Goal: Find specific page/section: Find specific page/section

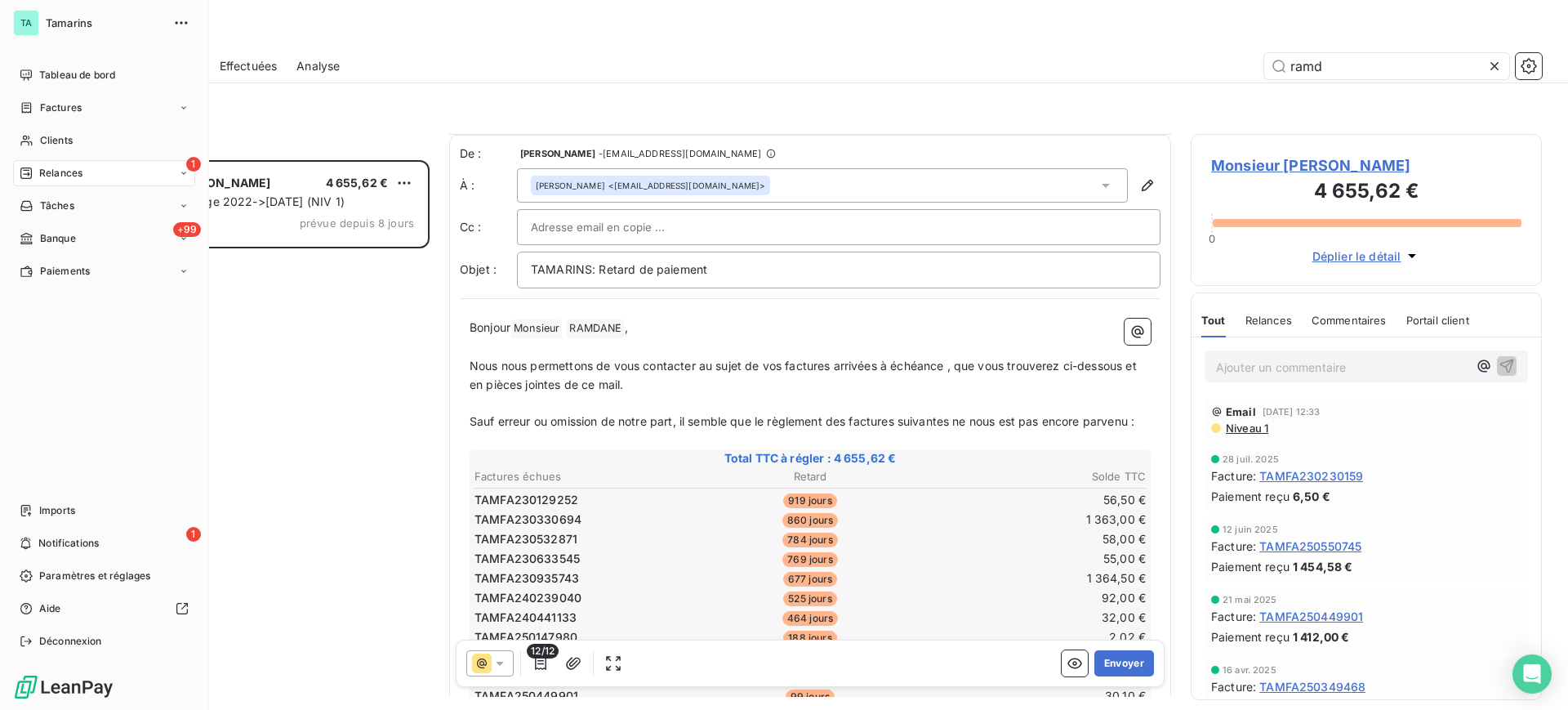
scroll to position [205, 0]
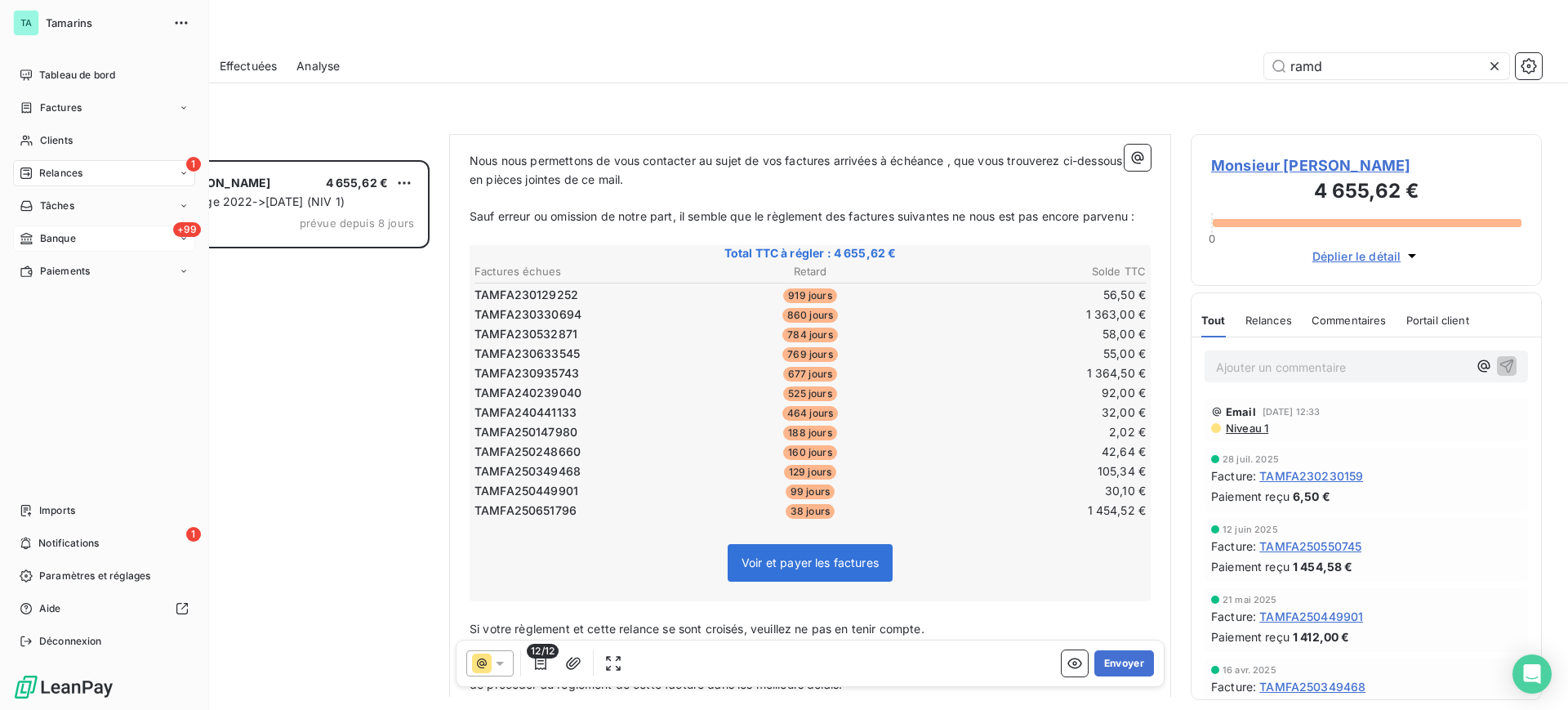
click at [65, 234] on span "Banque" at bounding box center [58, 238] width 36 height 15
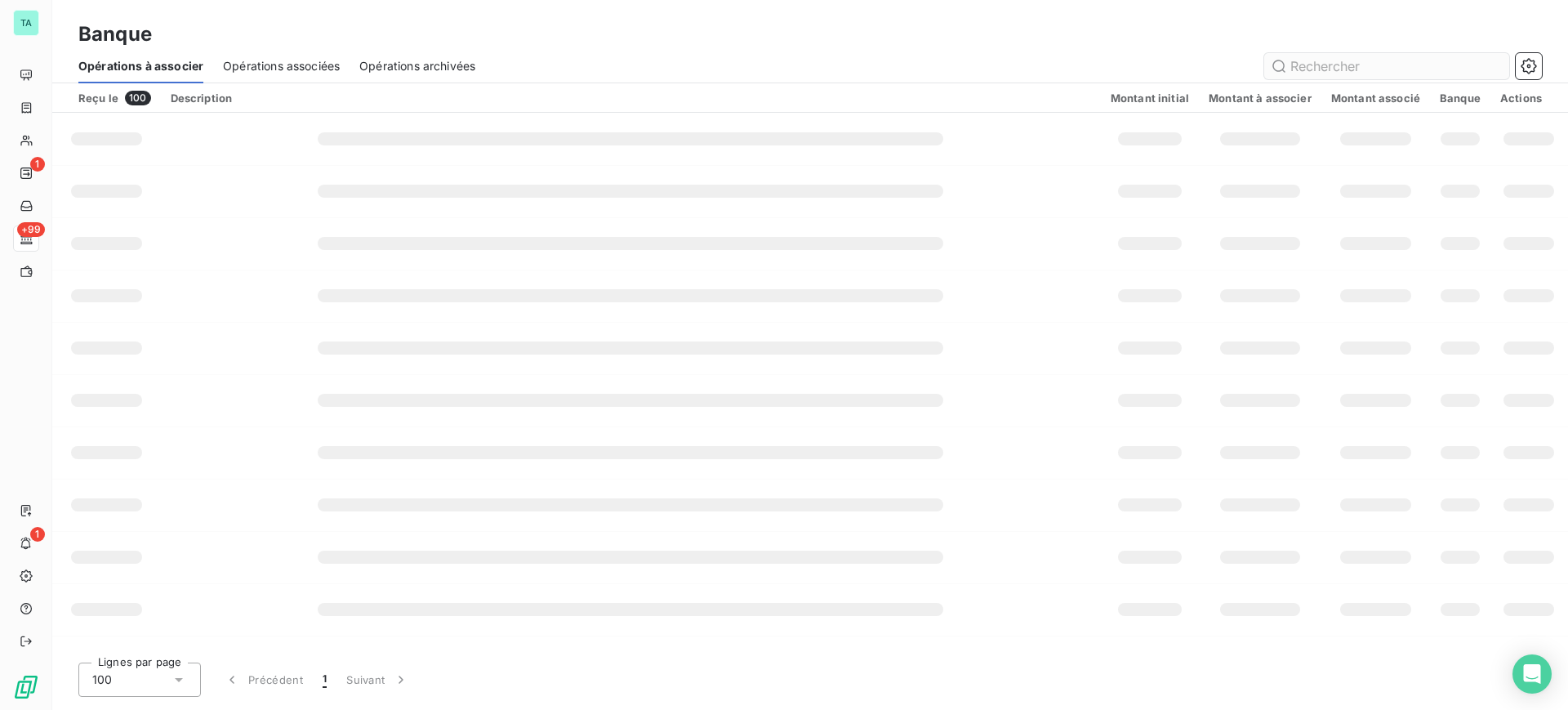
click at [1320, 63] on input "text" at bounding box center [1386, 66] width 245 height 26
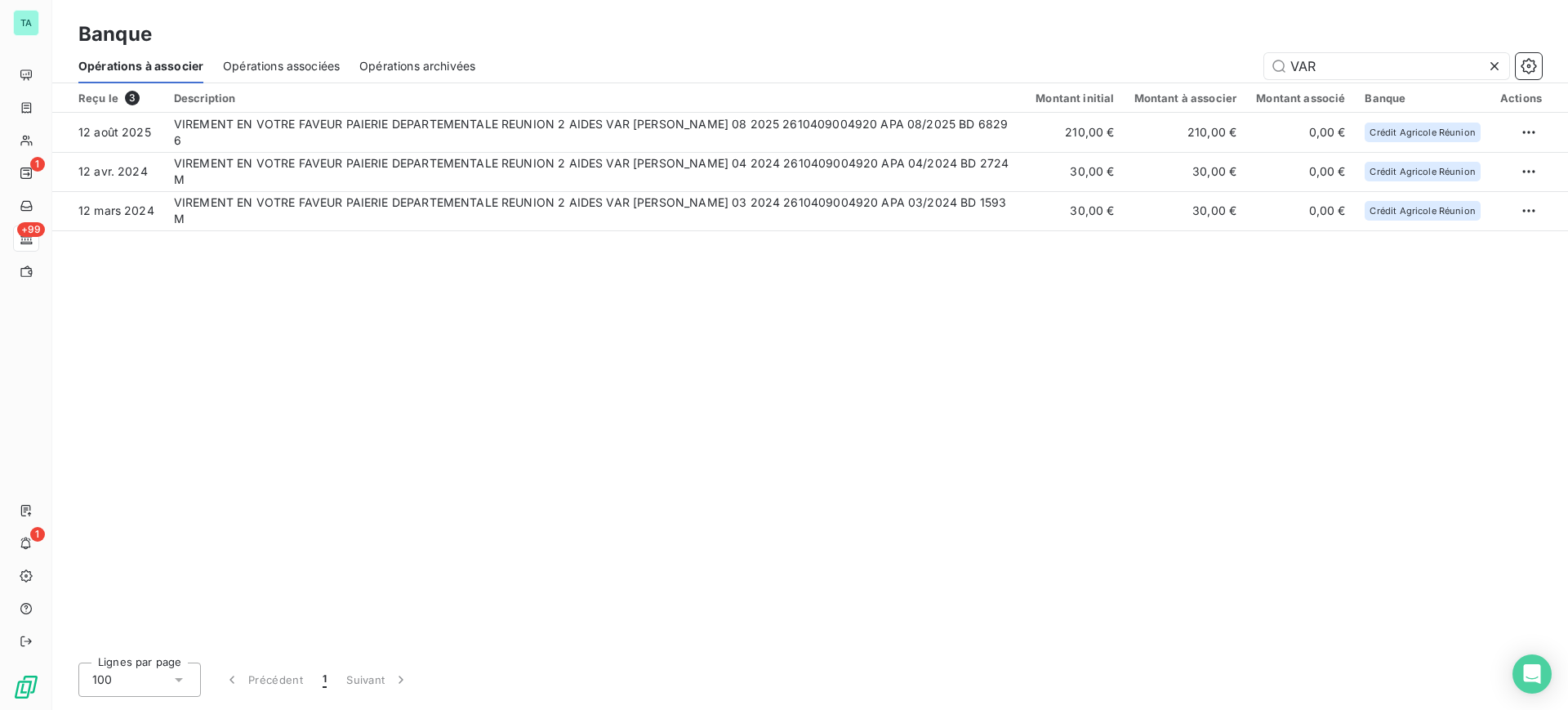
type input "VAR"
drag, startPoint x: 1337, startPoint y: 65, endPoint x: 1287, endPoint y: 53, distance: 51.4
click at [1287, 53] on input "VAR" at bounding box center [1386, 66] width 245 height 26
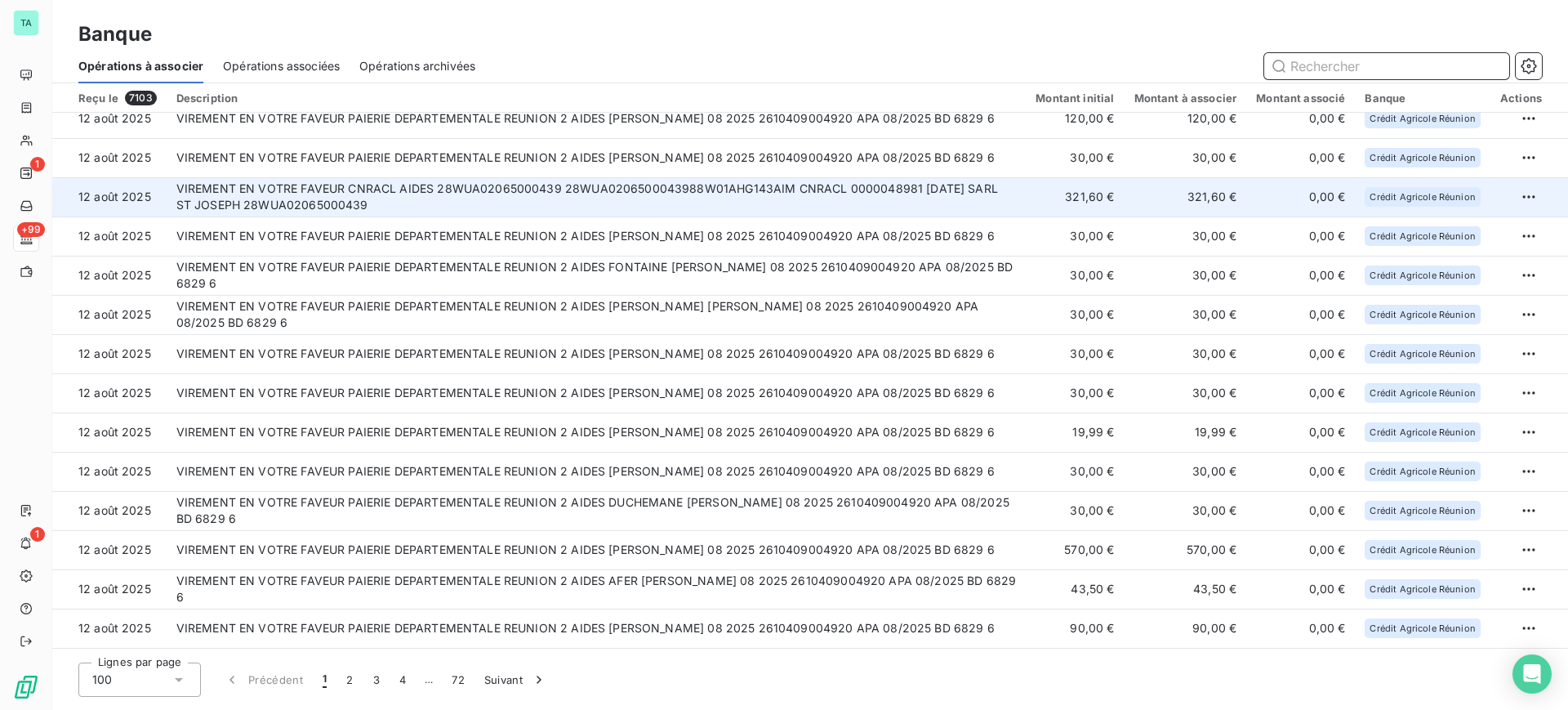
scroll to position [409, 0]
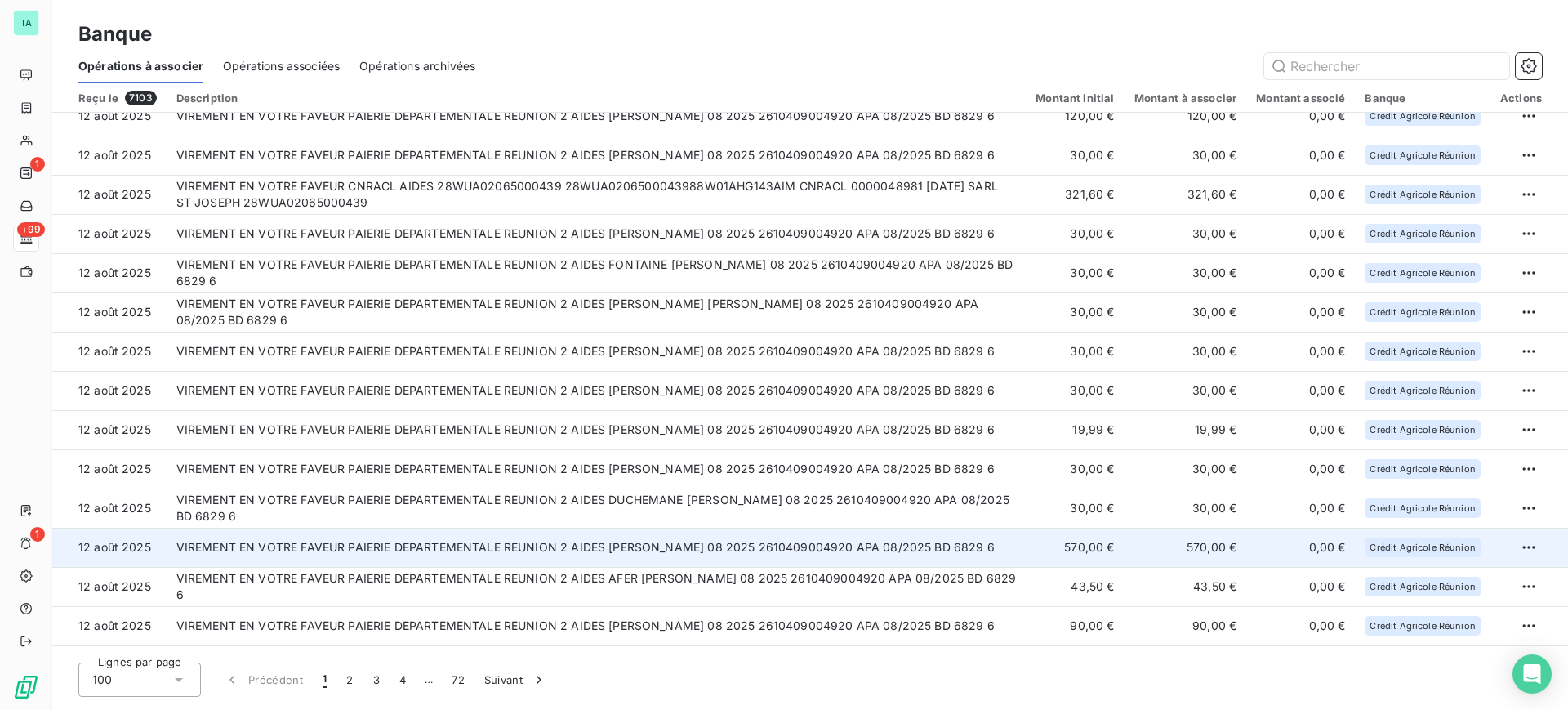
click at [1162, 532] on td "570,00 €" at bounding box center [1185, 547] width 122 height 40
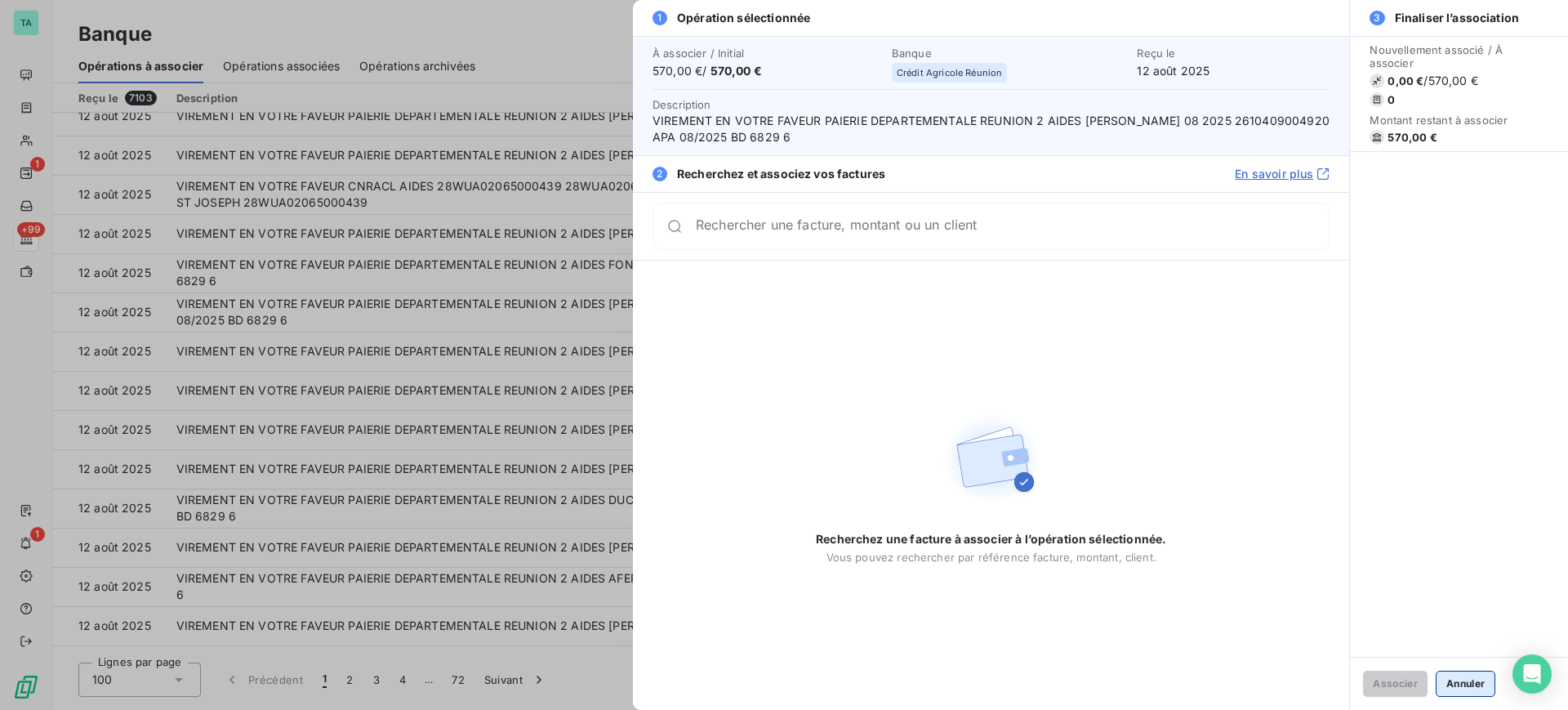
click at [1467, 675] on button "Annuler" at bounding box center [1466, 684] width 60 height 26
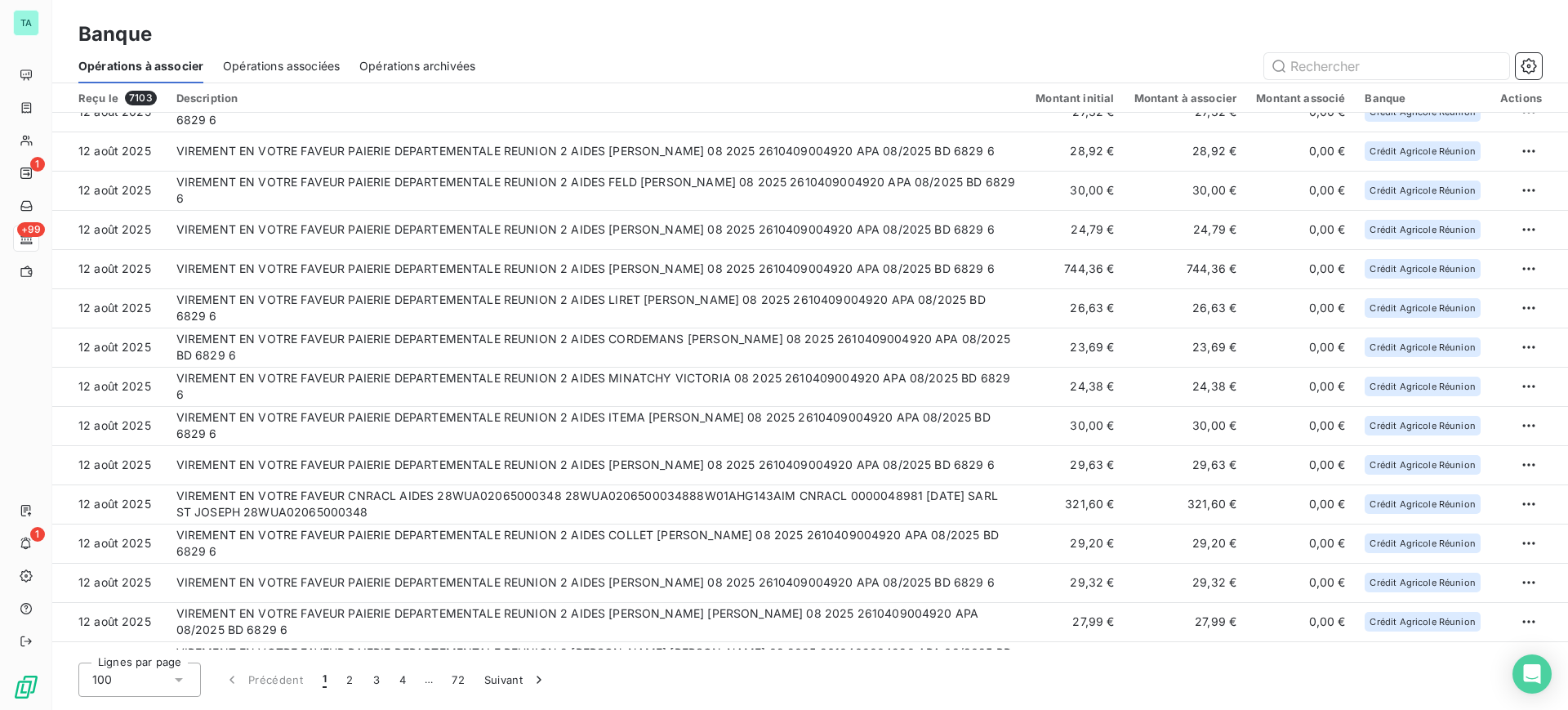
scroll to position [1940, 0]
click at [1332, 69] on input "text" at bounding box center [1386, 66] width 245 height 26
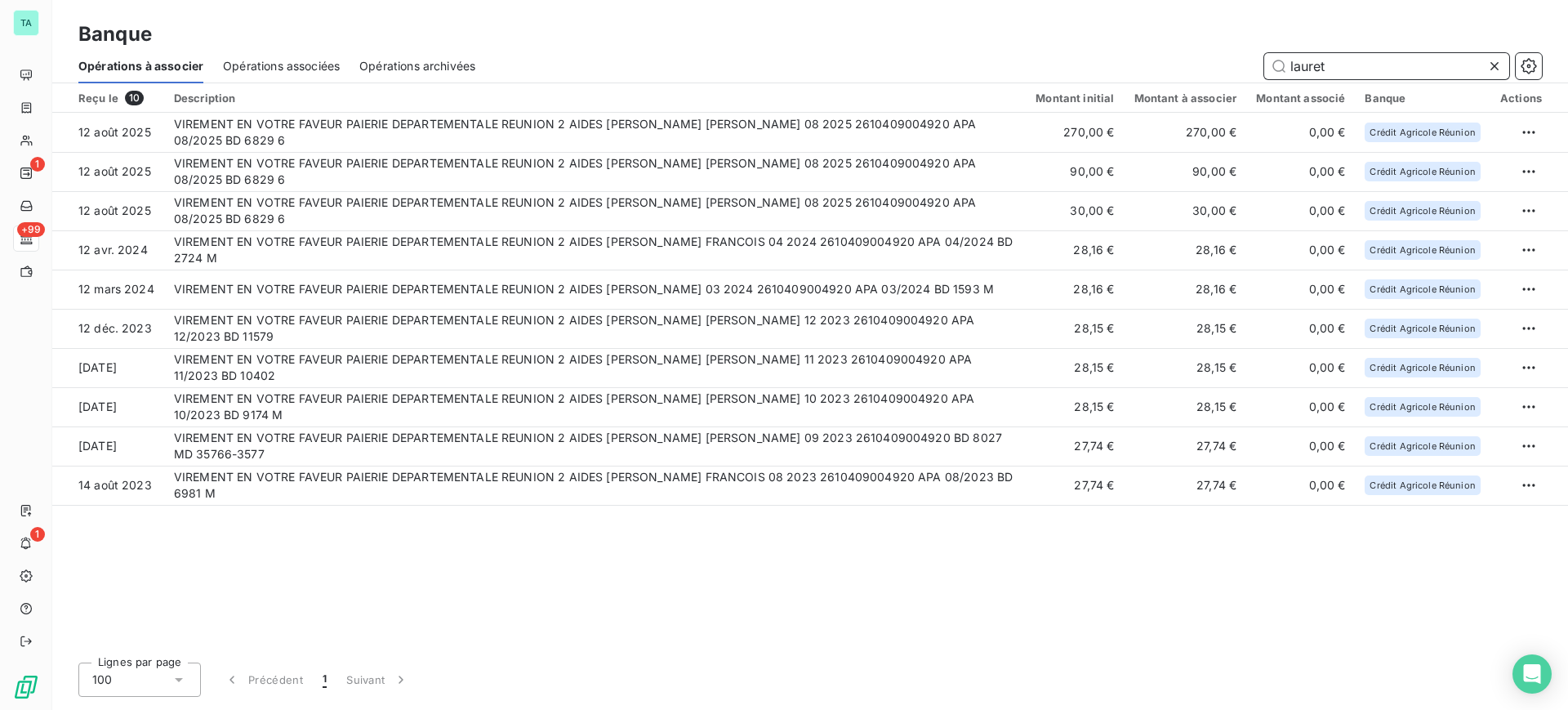
scroll to position [0, 0]
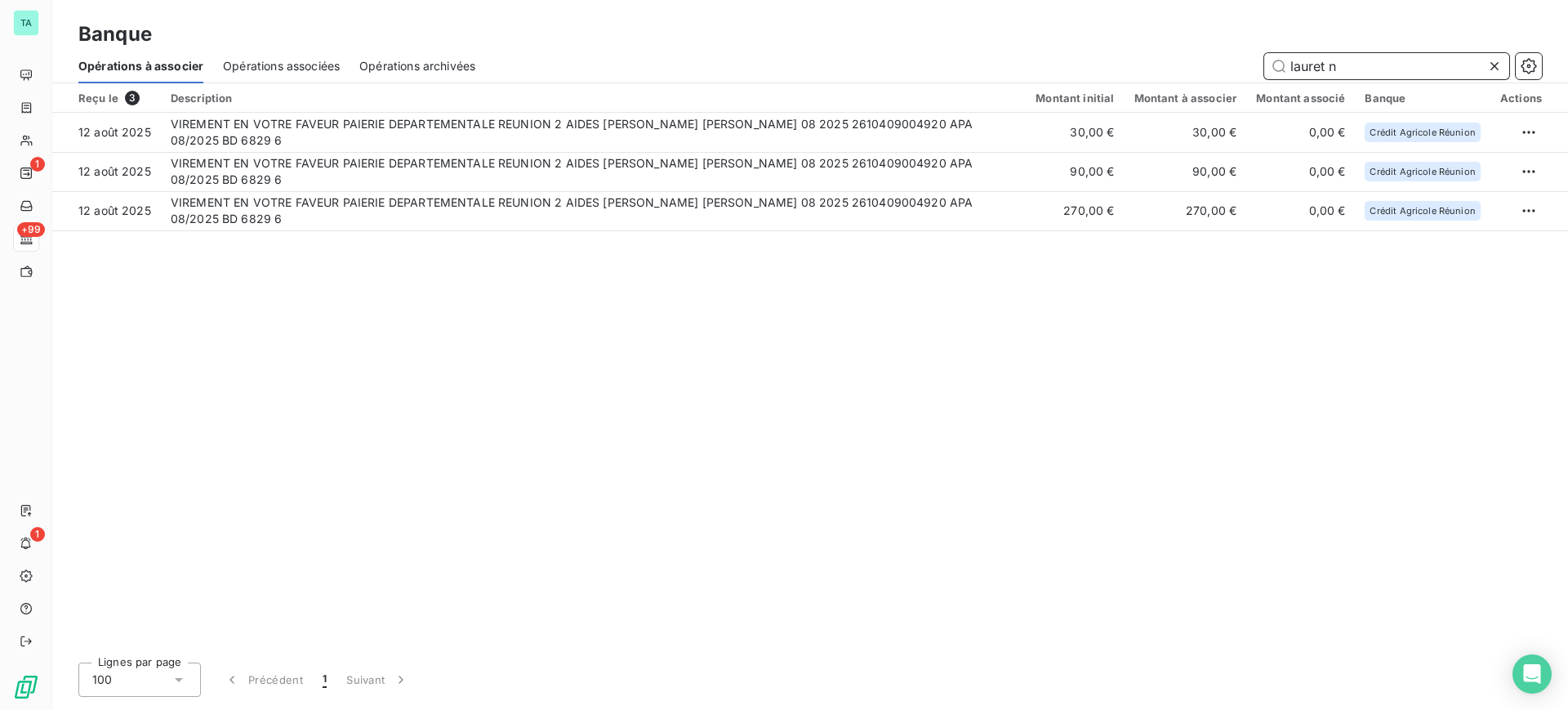
drag, startPoint x: 1356, startPoint y: 69, endPoint x: 1272, endPoint y: 69, distance: 84.0
click at [1272, 69] on input "lauret n" at bounding box center [1386, 66] width 245 height 26
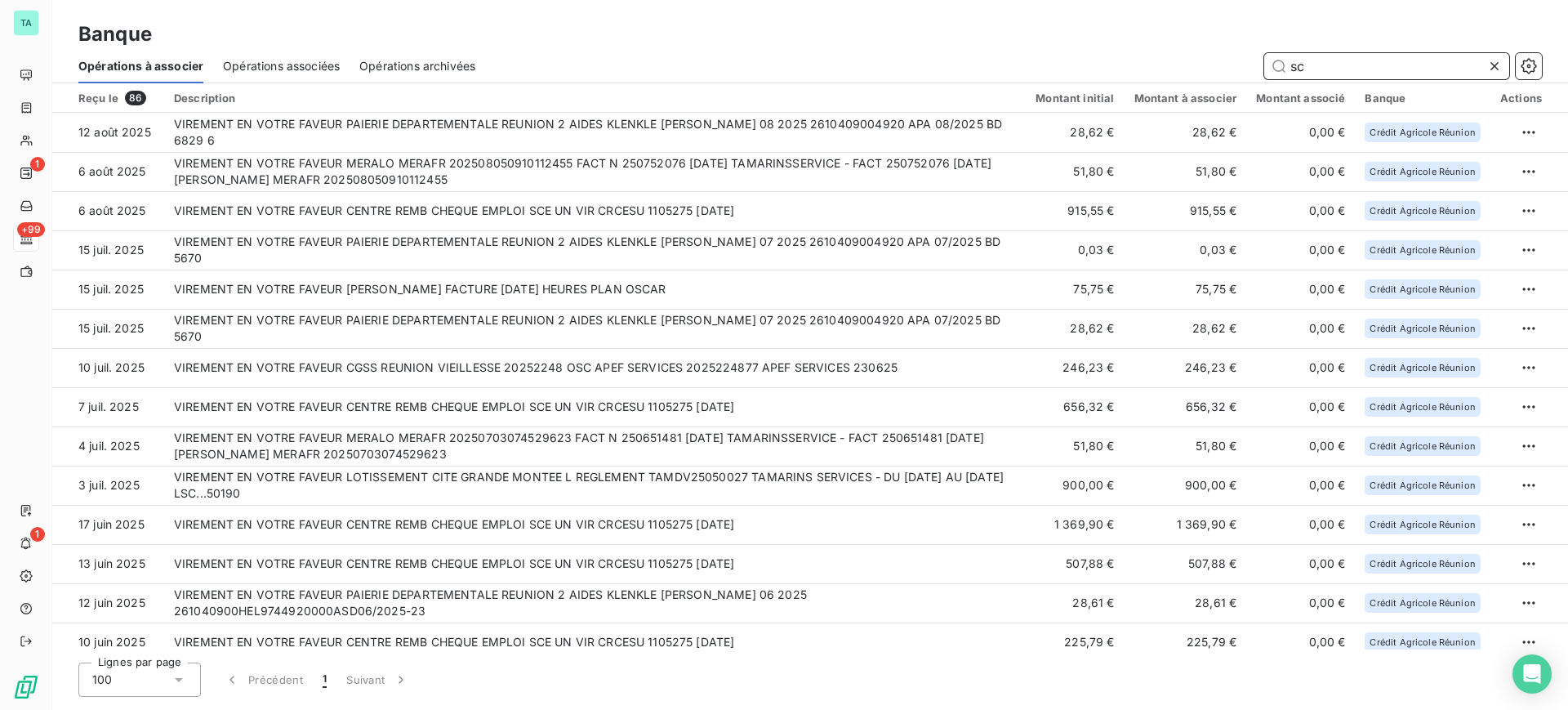
type input "s"
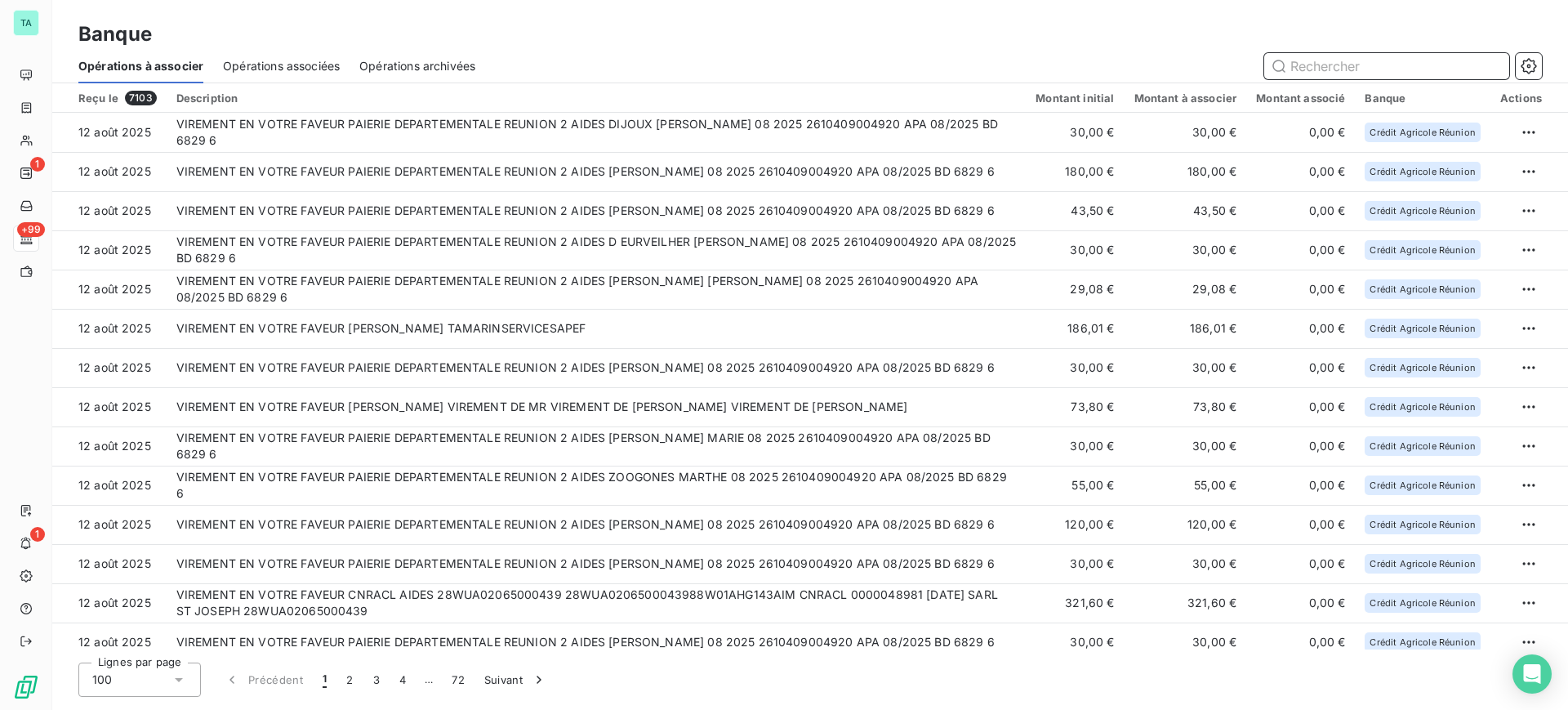
click at [415, 71] on span "Opérations archivées" at bounding box center [417, 66] width 116 height 17
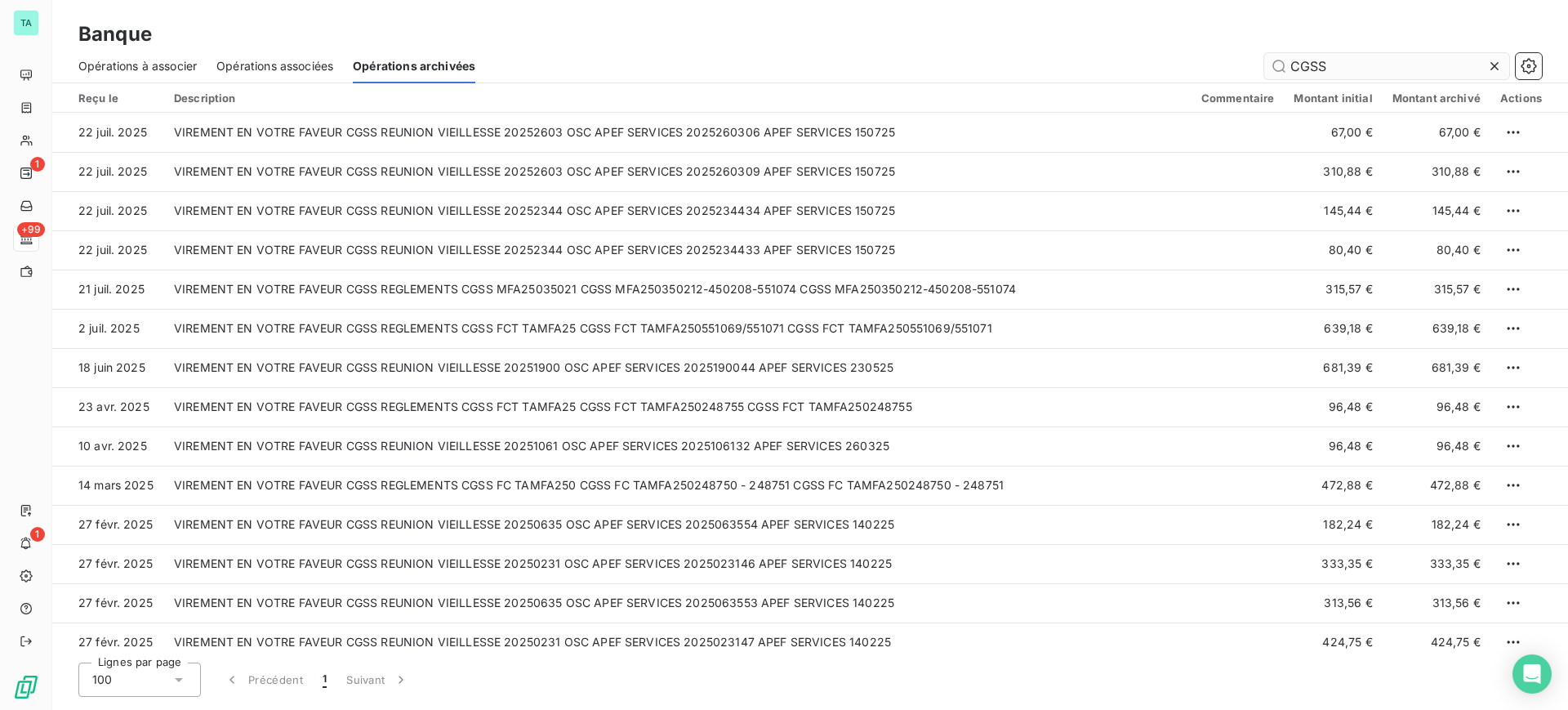
drag, startPoint x: 1378, startPoint y: 70, endPoint x: 1289, endPoint y: 53, distance: 90.6
click at [1289, 53] on input "CGSS" at bounding box center [1386, 66] width 245 height 26
type input "s"
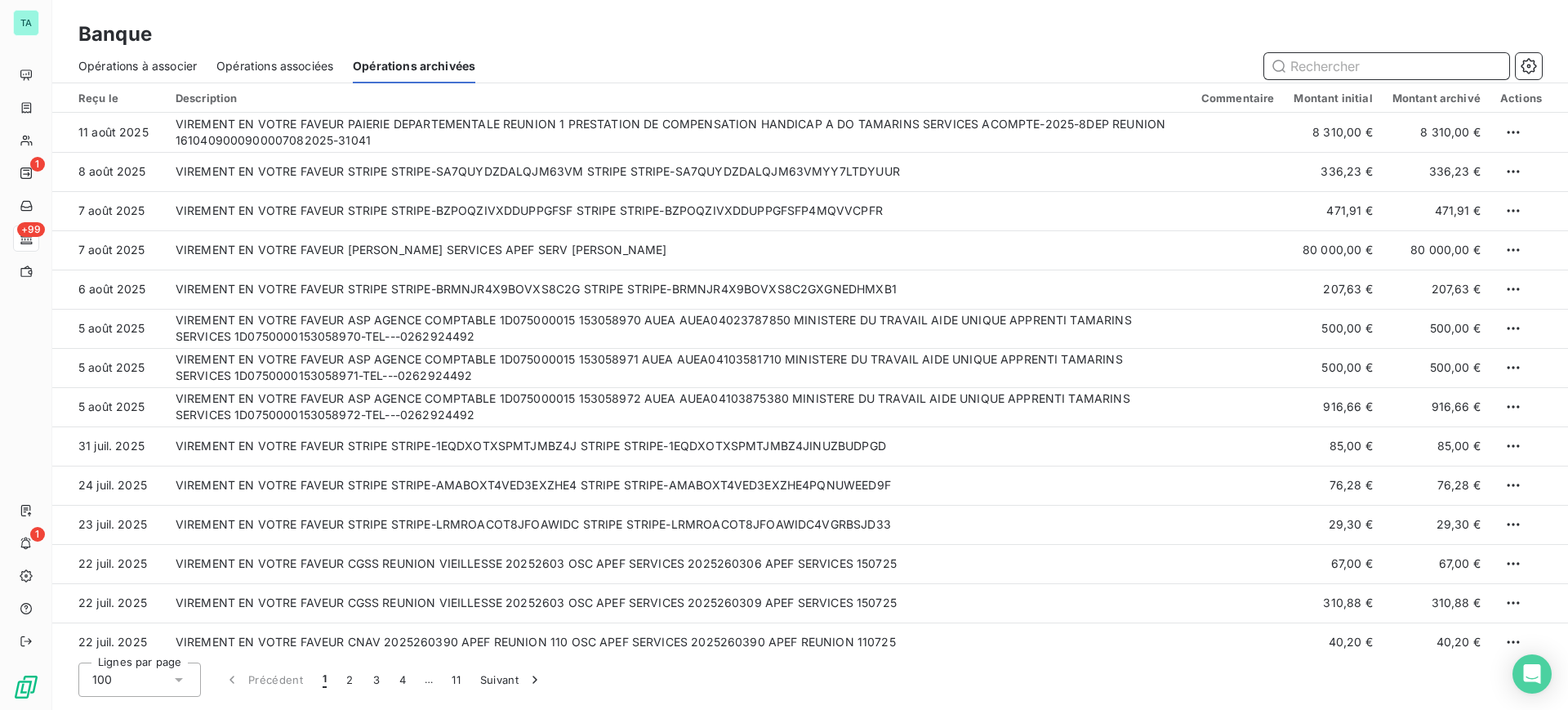
click at [1332, 59] on input "text" at bounding box center [1386, 66] width 245 height 26
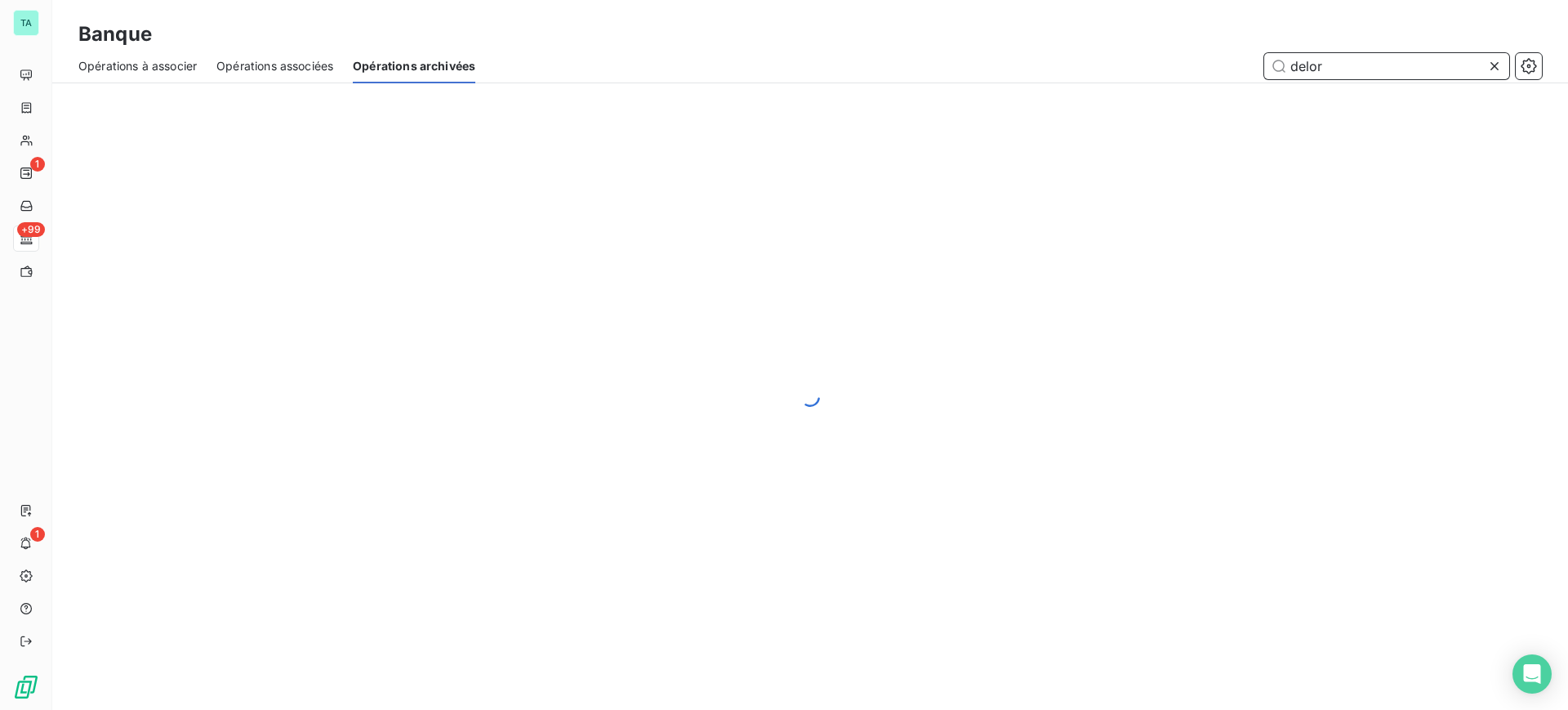
type input "delort"
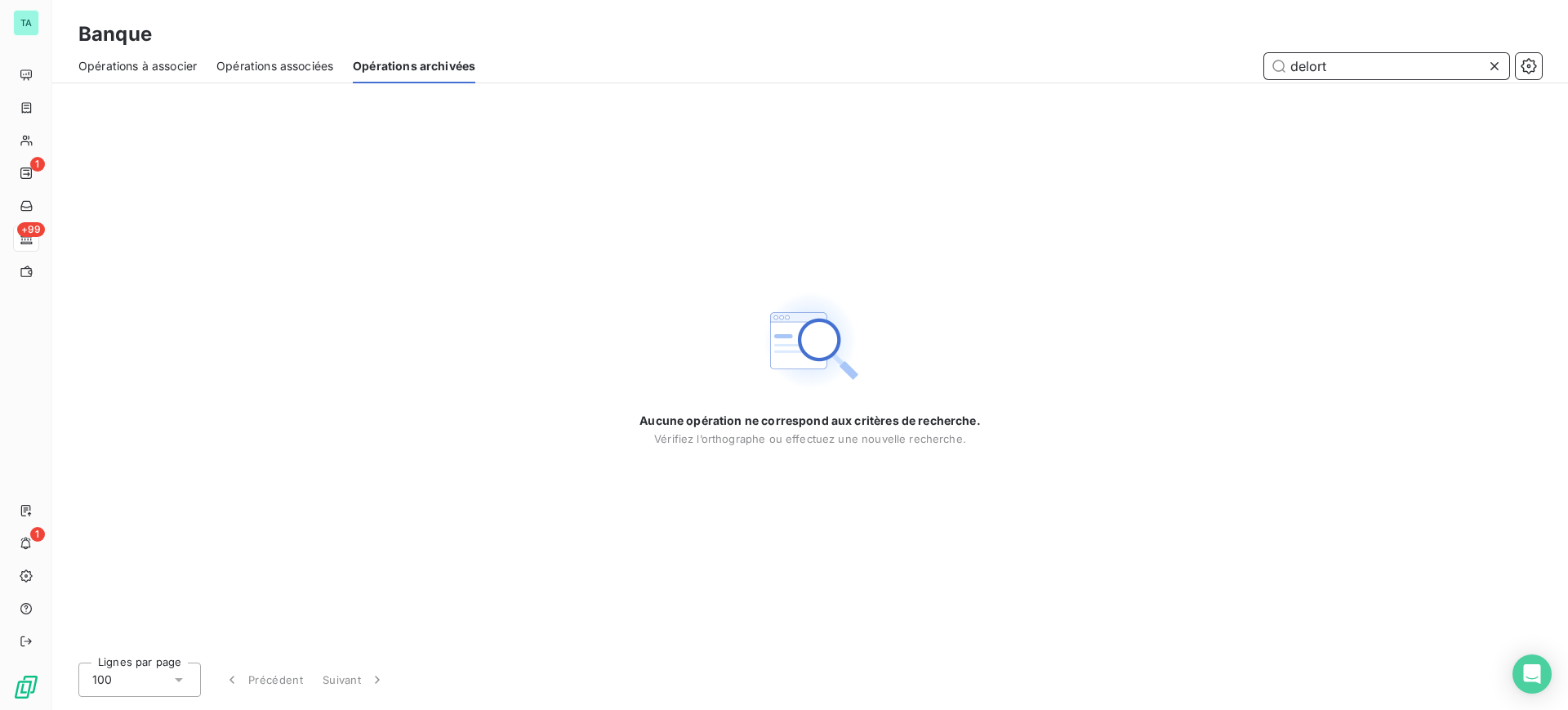
click at [161, 59] on span "Opérations à associer" at bounding box center [137, 66] width 119 height 17
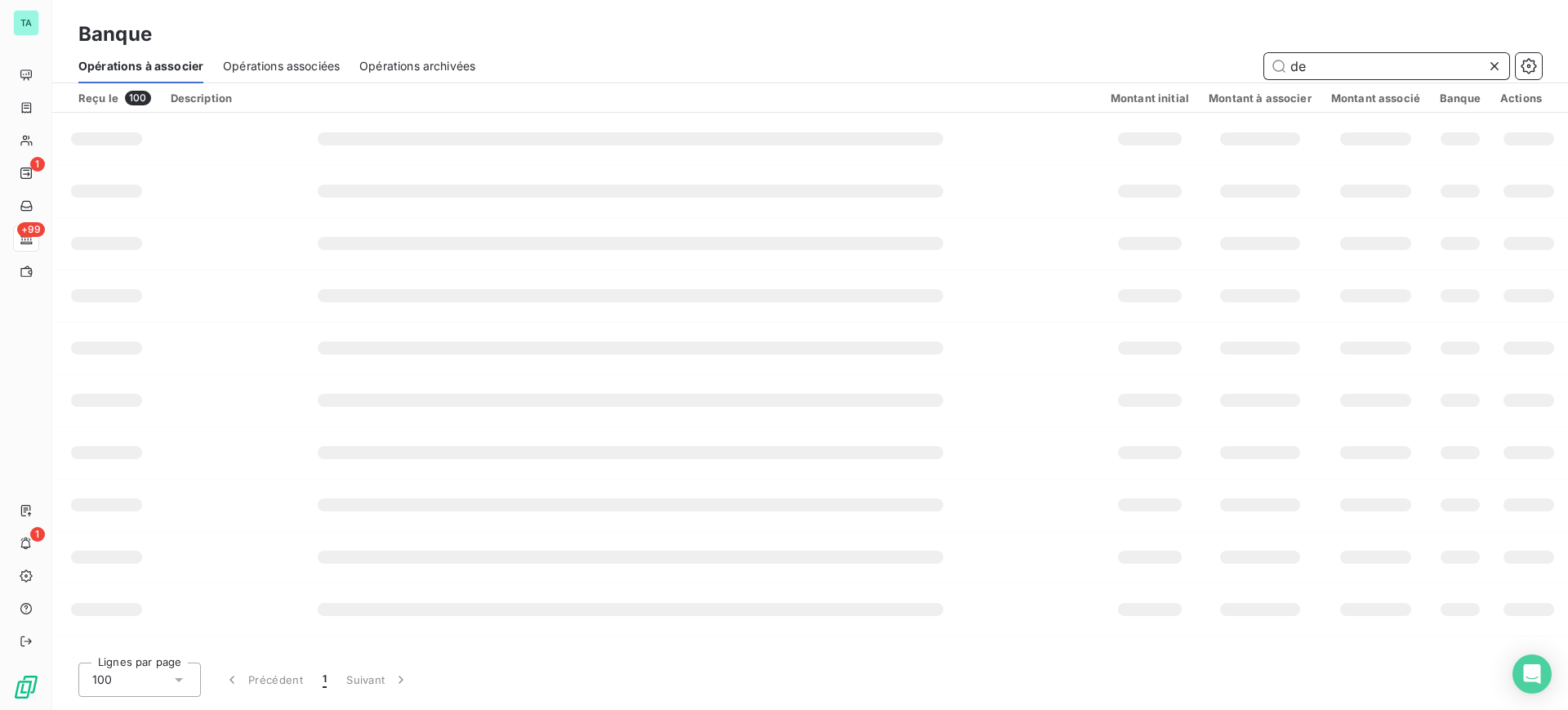
type input "d"
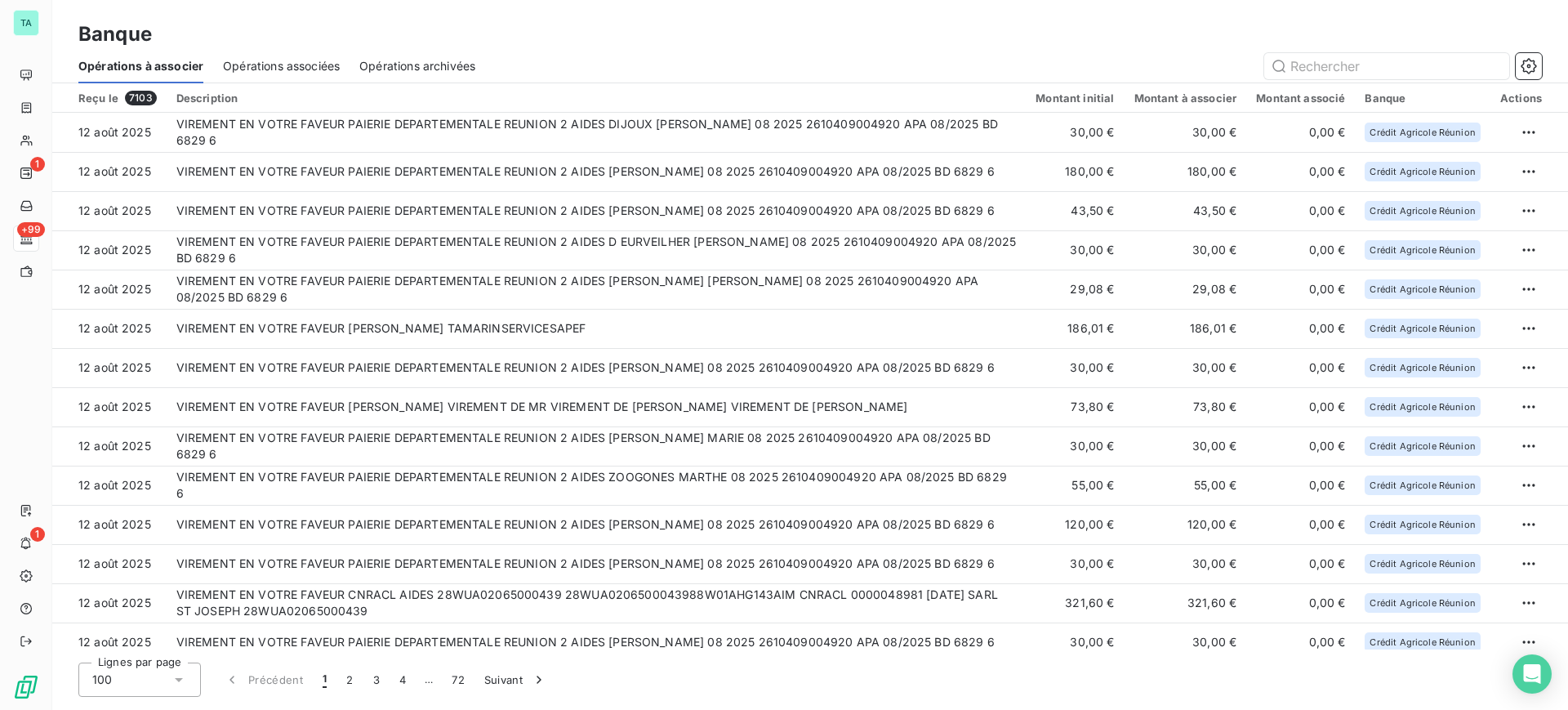
click at [732, 684] on div "Lignes par page 100 Précédent 1 2 3 4 … 72 Suivant" at bounding box center [810, 679] width 1463 height 34
